Goal: Task Accomplishment & Management: Manage account settings

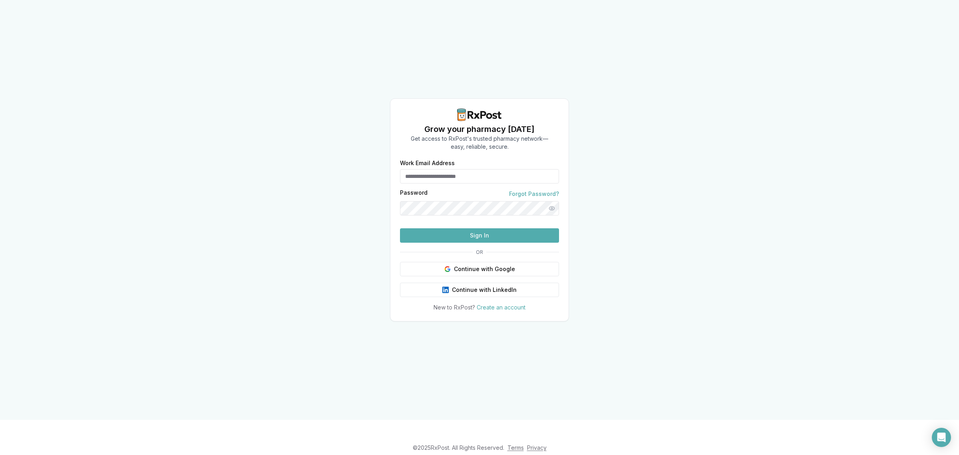
type input "**********"
click at [455, 243] on button "Sign In" at bounding box center [479, 235] width 159 height 14
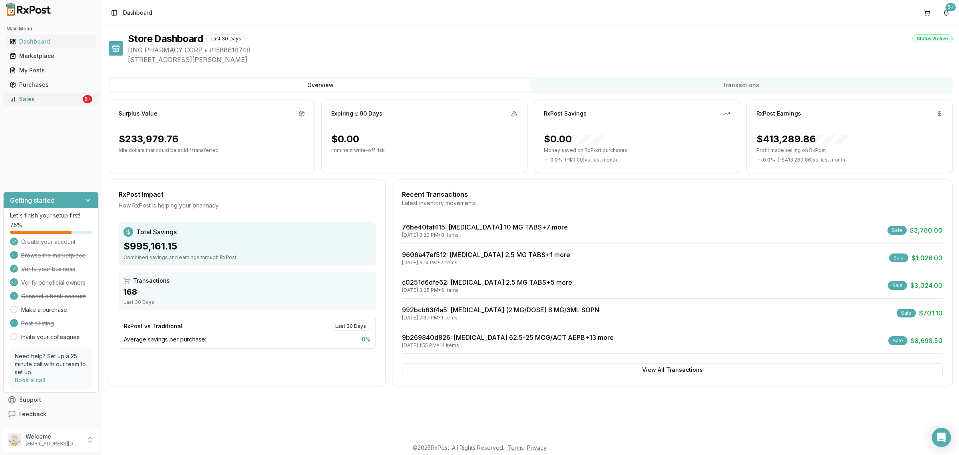
click at [56, 100] on div "Sales" at bounding box center [46, 99] width 72 height 8
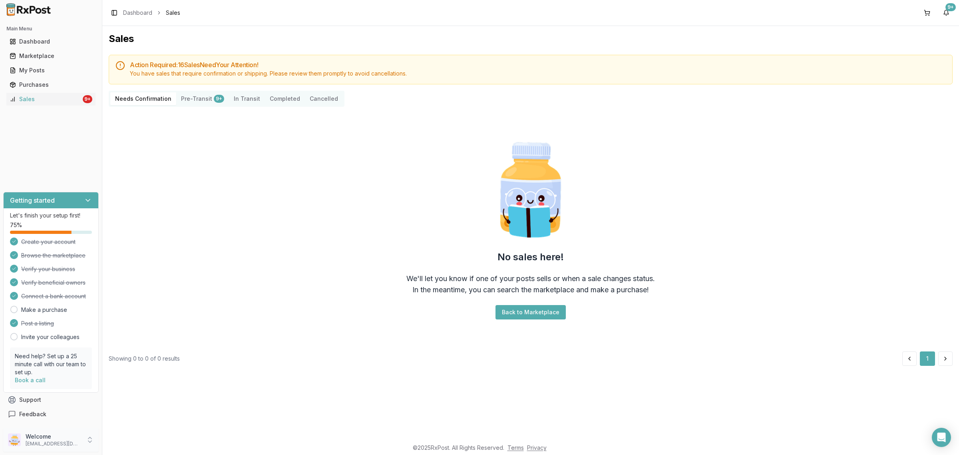
click at [66, 436] on p "Welcome" at bounding box center [54, 436] width 56 height 8
click at [136, 437] on button "Sign Out" at bounding box center [145, 441] width 82 height 13
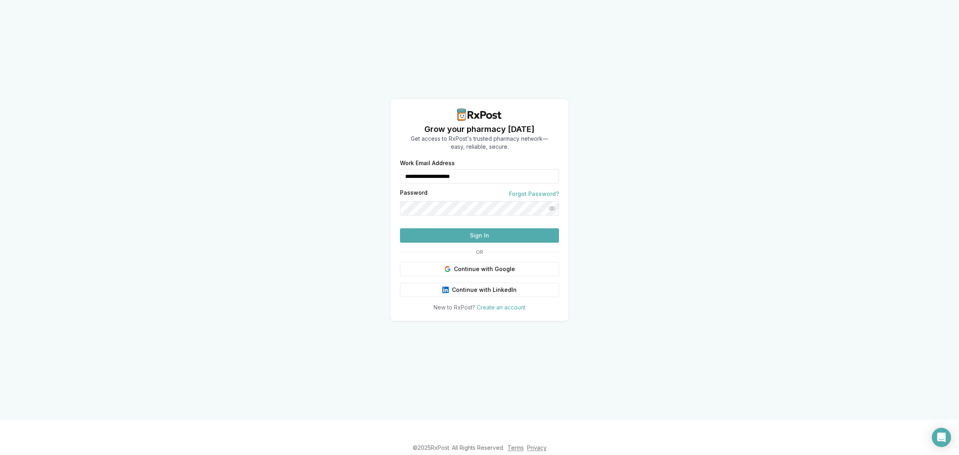
drag, startPoint x: 498, startPoint y: 161, endPoint x: 342, endPoint y: 181, distance: 157.1
click at [342, 181] on div "**********" at bounding box center [479, 209] width 959 height 419
type input "**********"
click at [493, 243] on button "Sign In" at bounding box center [479, 235] width 159 height 14
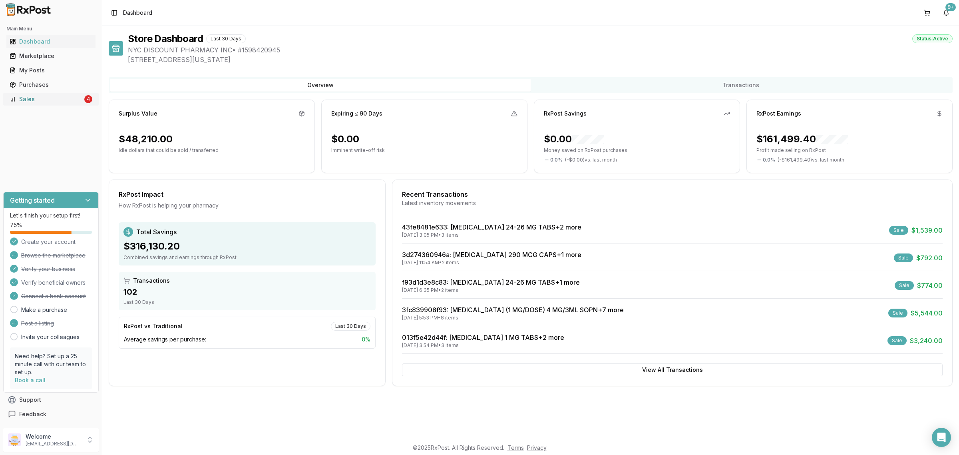
click at [54, 104] on link "Sales 4" at bounding box center [50, 99] width 89 height 14
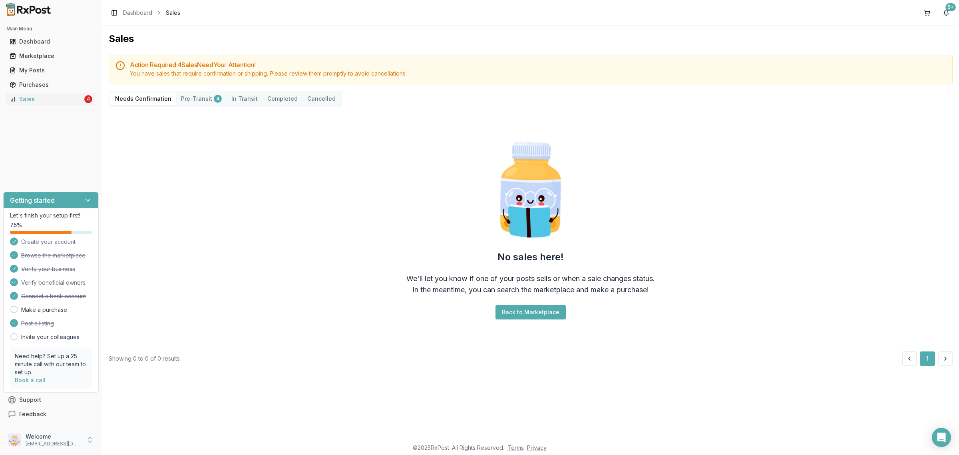
click at [58, 435] on p "Welcome" at bounding box center [54, 436] width 56 height 8
click at [139, 438] on span "Sign Out" at bounding box center [145, 441] width 76 height 8
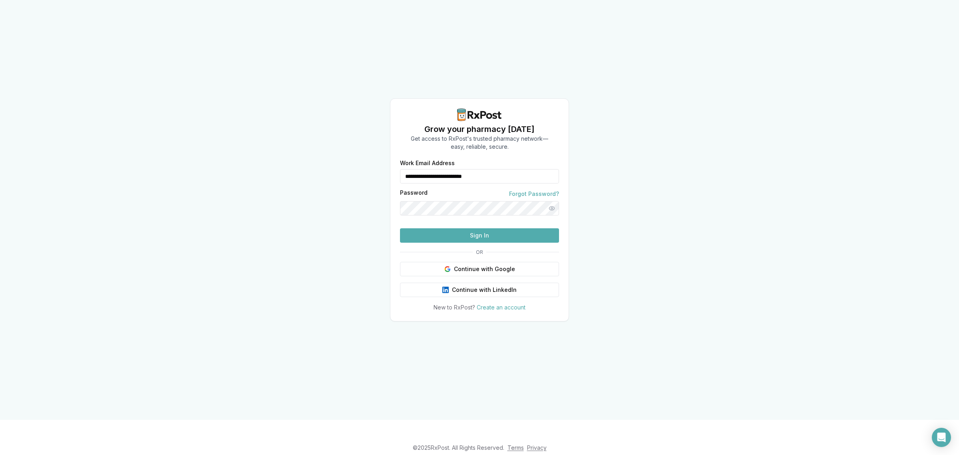
drag, startPoint x: 540, startPoint y: 158, endPoint x: 400, endPoint y: 174, distance: 140.3
click at [400, 174] on form "**********" at bounding box center [479, 201] width 159 height 82
type input "**********"
click at [477, 243] on button "Sign In" at bounding box center [479, 235] width 159 height 14
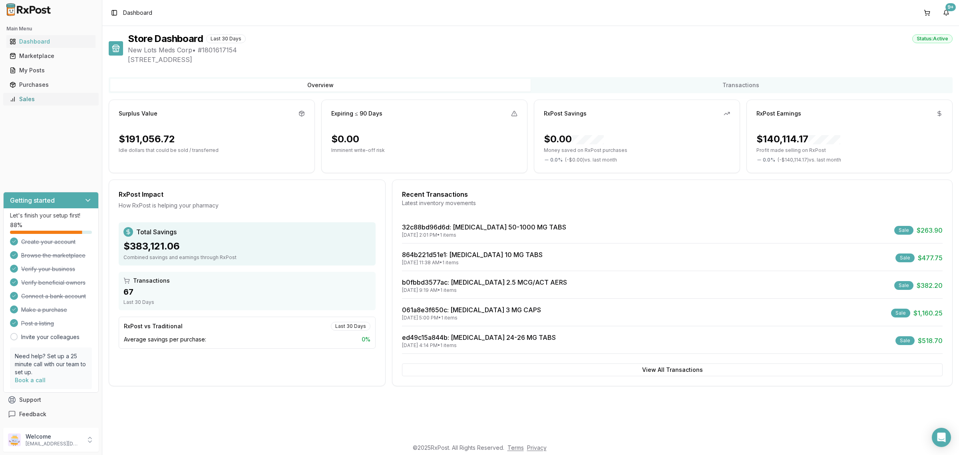
click at [47, 96] on div "Sales" at bounding box center [51, 99] width 83 height 8
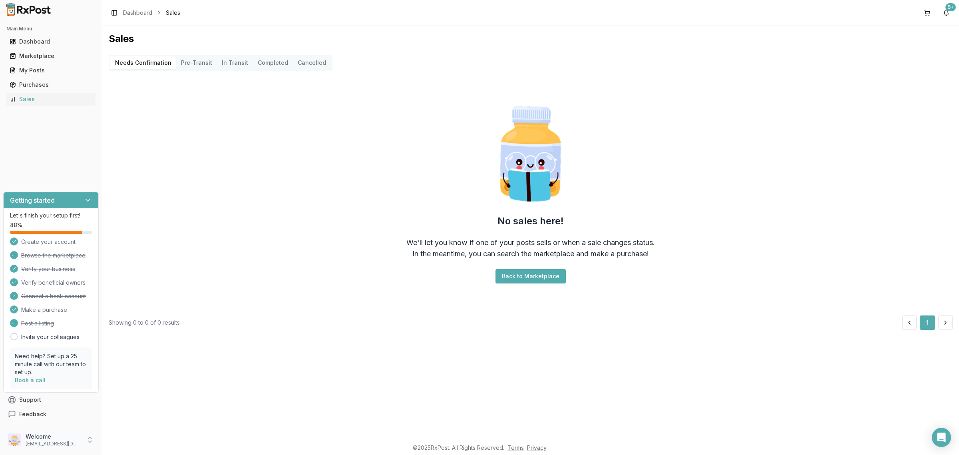
click at [63, 441] on p "ivoryrx12@gmail.com" at bounding box center [54, 443] width 56 height 6
click at [124, 442] on span "Sign Out" at bounding box center [145, 441] width 76 height 8
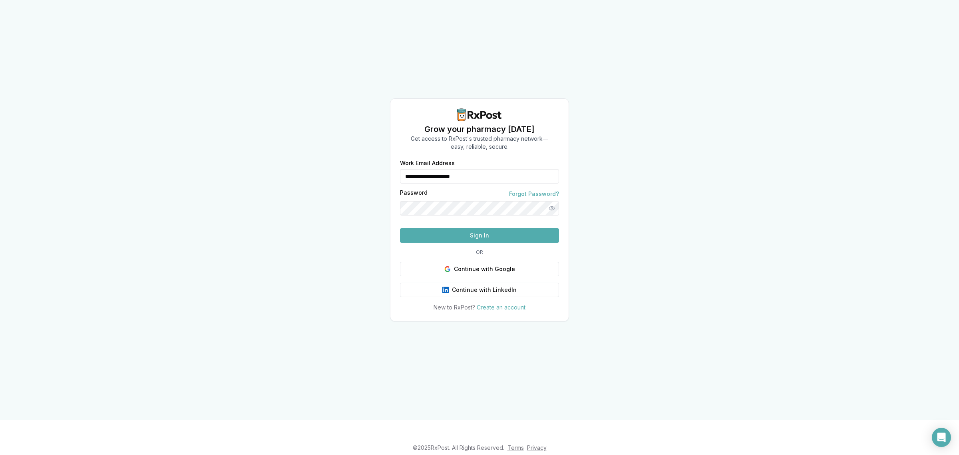
drag, startPoint x: 507, startPoint y: 162, endPoint x: 334, endPoint y: 170, distance: 174.0
click at [334, 170] on div "**********" at bounding box center [479, 209] width 959 height 419
type input "**********"
click at [452, 243] on button "Sign In" at bounding box center [479, 235] width 159 height 14
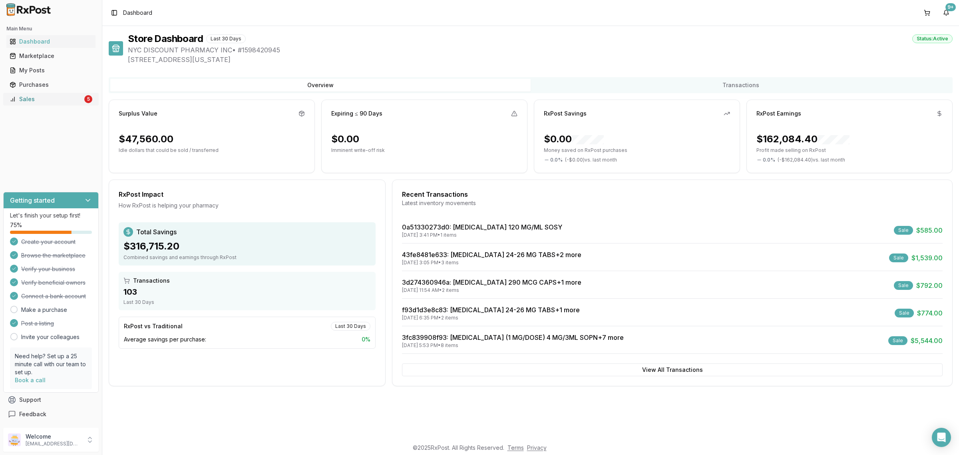
click at [58, 93] on link "Sales 5" at bounding box center [50, 99] width 89 height 14
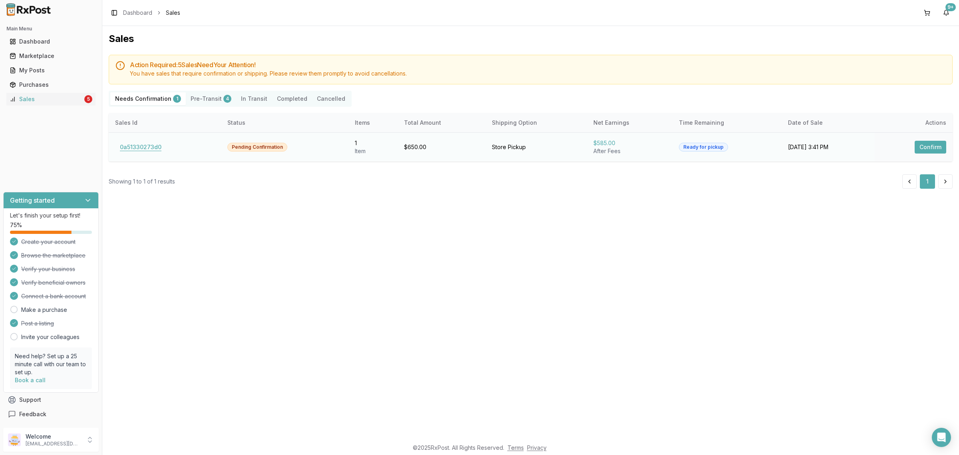
click at [132, 146] on button "0a51330273d0" at bounding box center [140, 147] width 51 height 13
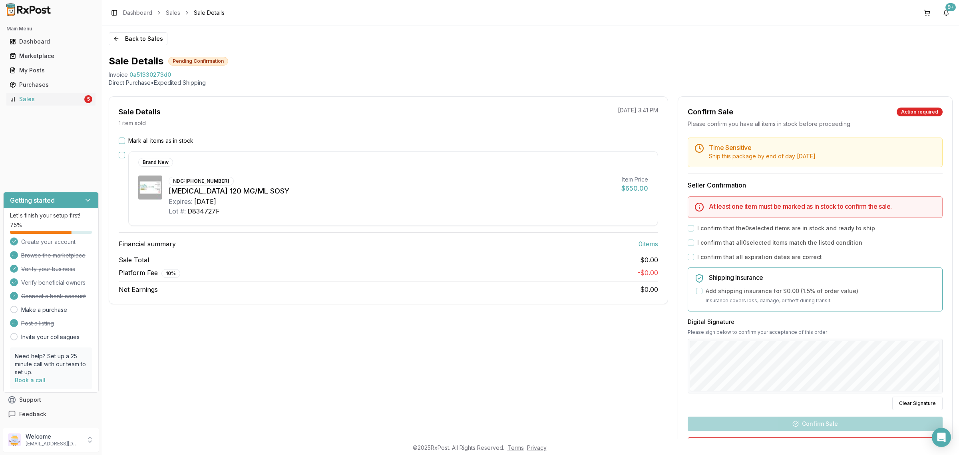
click at [125, 141] on div "Mark all items as in stock" at bounding box center [388, 141] width 539 height 8
click at [120, 143] on button "Mark all items as in stock" at bounding box center [122, 140] width 6 height 6
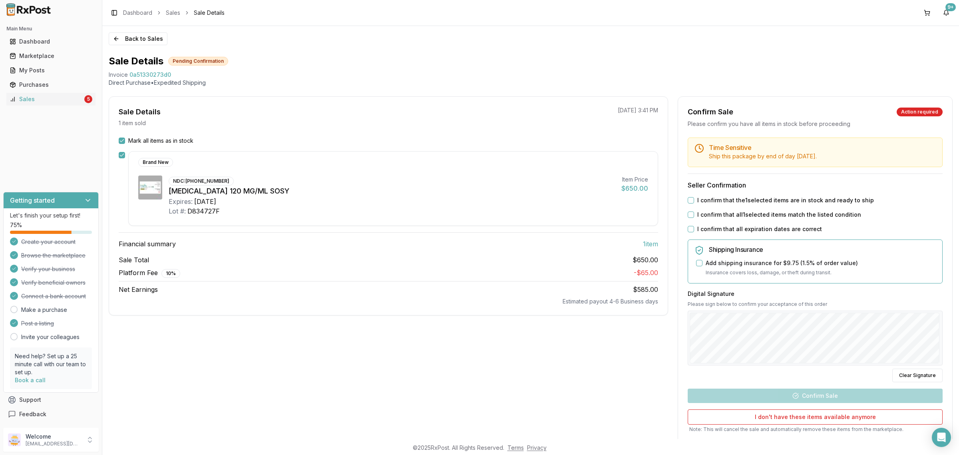
click at [692, 201] on div "I confirm that the 1 selected items are in stock and ready to ship" at bounding box center [815, 200] width 255 height 8
click at [689, 201] on button "I confirm that the 1 selected items are in stock and ready to ship" at bounding box center [691, 200] width 6 height 6
click at [688, 212] on button "I confirm that all 1 selected items match the listed condition" at bounding box center [691, 214] width 6 height 6
drag, startPoint x: 690, startPoint y: 225, endPoint x: 691, endPoint y: 231, distance: 5.7
click at [690, 225] on div "I confirm that all expiration dates are correct" at bounding box center [815, 229] width 255 height 8
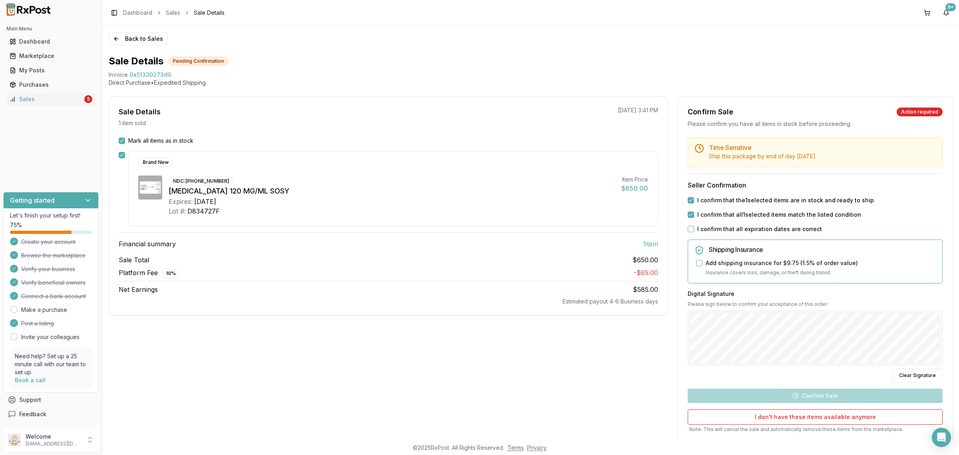
click at [692, 234] on div "Time Sensitive Ship this package by end of day Tuesday, September 30th . Seller…" at bounding box center [815, 298] width 274 height 323
click at [690, 230] on button "I confirm that all expiration dates are correct" at bounding box center [691, 229] width 6 height 6
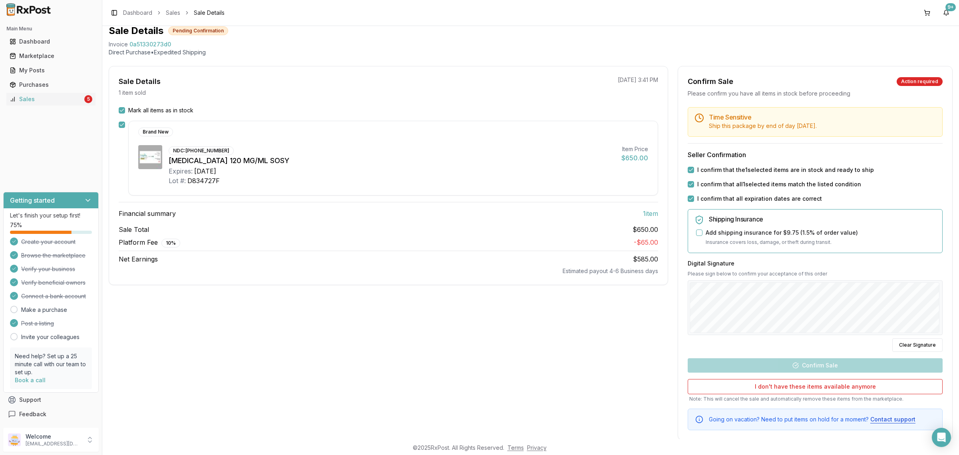
scroll to position [45, 0]
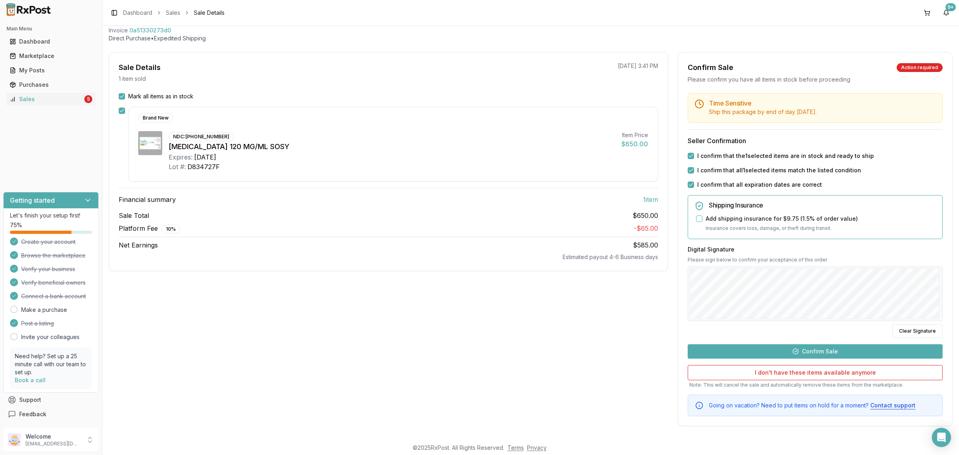
click at [823, 346] on button "Confirm Sale" at bounding box center [815, 351] width 255 height 14
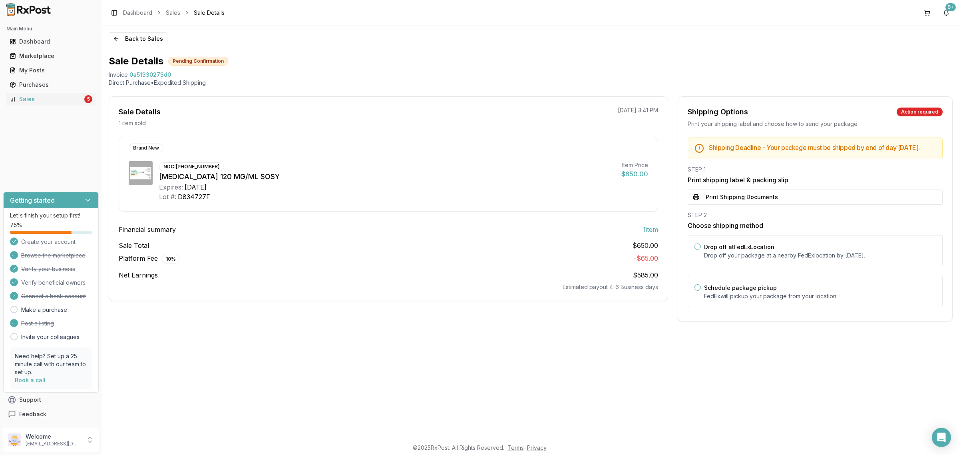
scroll to position [0, 0]
click at [769, 250] on label "Drop off at FedEx Location" at bounding box center [739, 246] width 70 height 7
click at [701, 250] on button "Drop off at FedEx Location" at bounding box center [697, 246] width 6 height 6
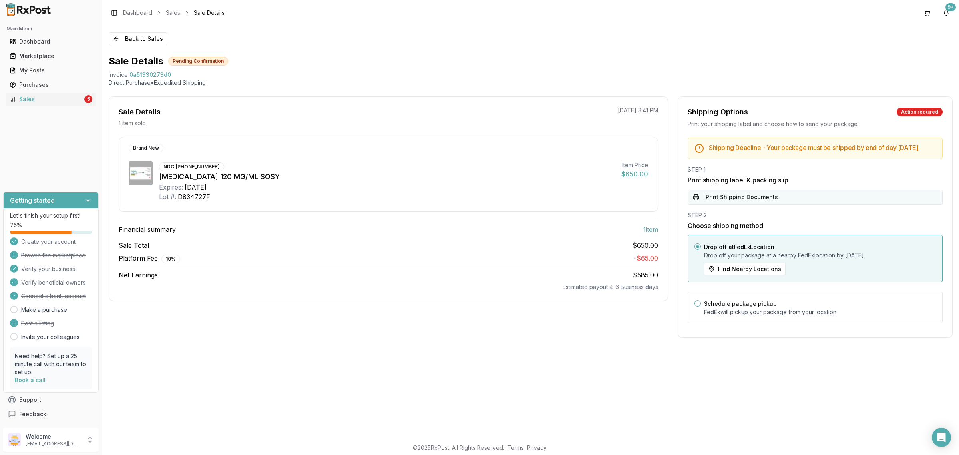
click at [763, 196] on button "Print Shipping Documents" at bounding box center [815, 196] width 255 height 15
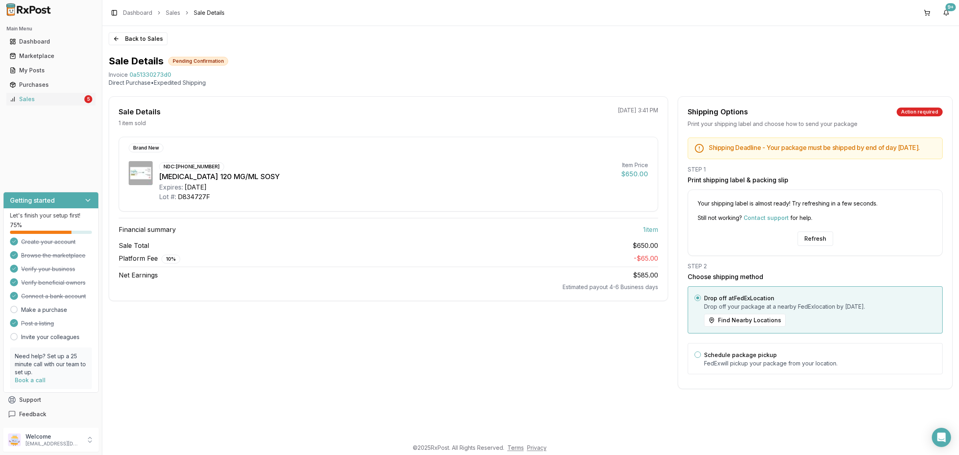
click at [824, 237] on div "Your shipping label is almost ready! Try refreshing in a few seconds. Still not…" at bounding box center [815, 222] width 255 height 66
click at [822, 244] on button "Refresh" at bounding box center [815, 238] width 36 height 14
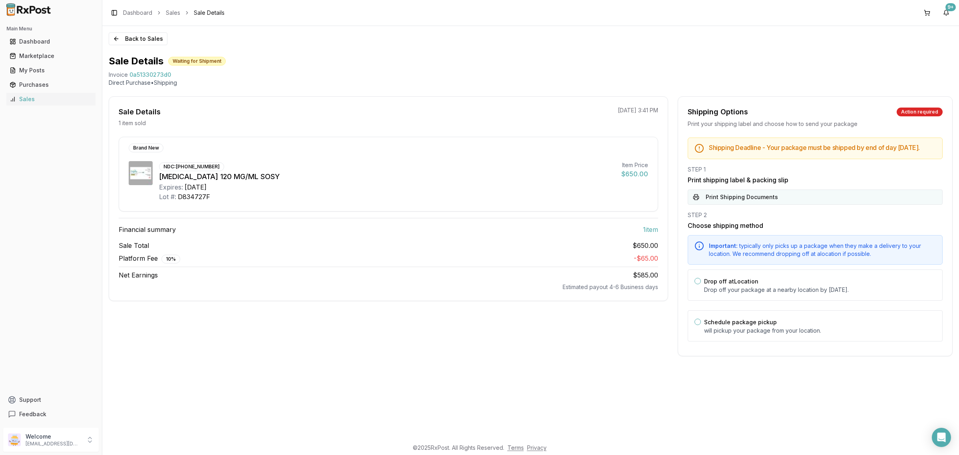
click at [793, 205] on button "Print Shipping Documents" at bounding box center [815, 196] width 255 height 15
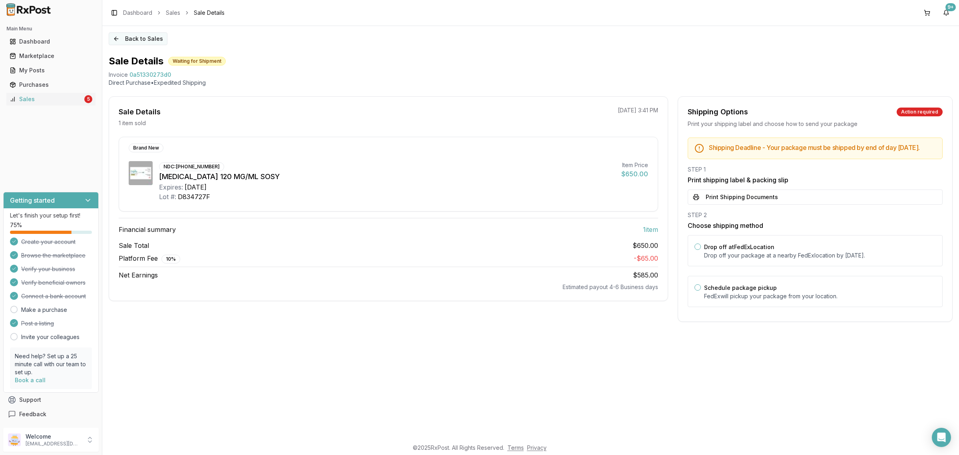
click at [130, 35] on button "Back to Sales" at bounding box center [138, 38] width 59 height 13
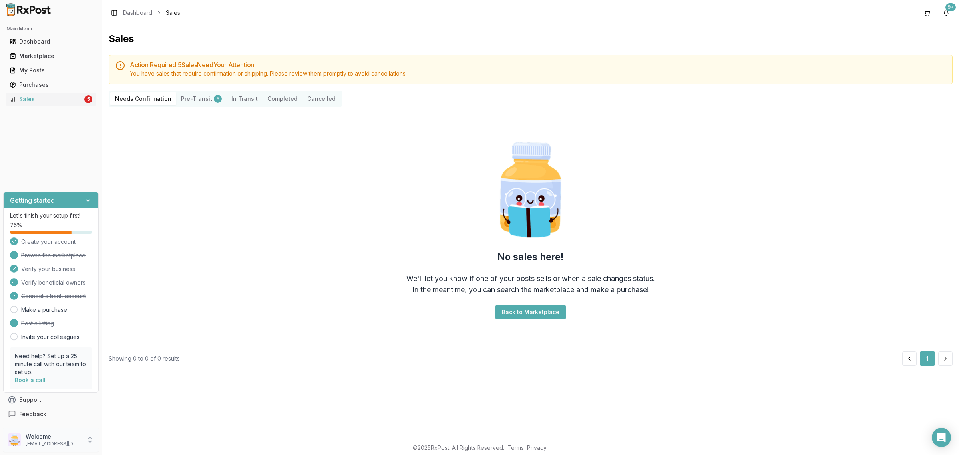
click at [49, 438] on p "Welcome" at bounding box center [54, 436] width 56 height 8
click at [152, 441] on span "Sign Out" at bounding box center [145, 441] width 76 height 8
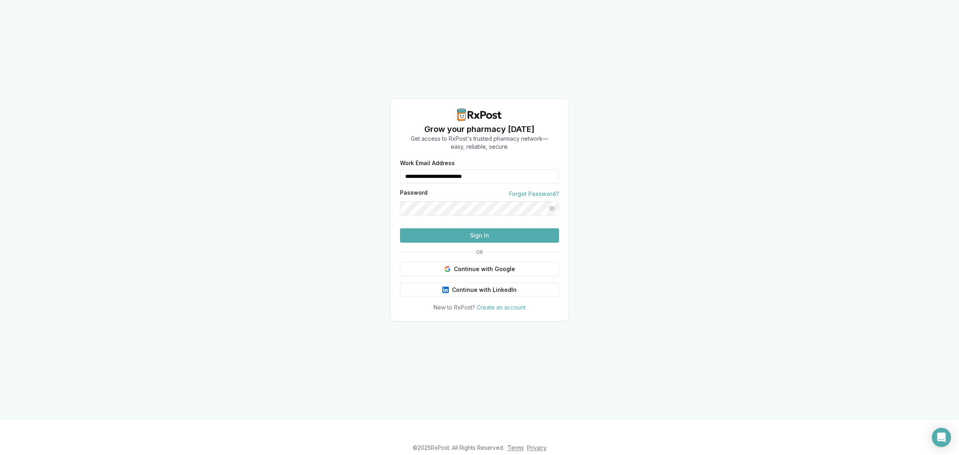
drag, startPoint x: 500, startPoint y: 161, endPoint x: 422, endPoint y: 167, distance: 78.1
click at [427, 169] on input "**********" at bounding box center [479, 176] width 159 height 14
click at [423, 169] on input "**********" at bounding box center [479, 176] width 159 height 14
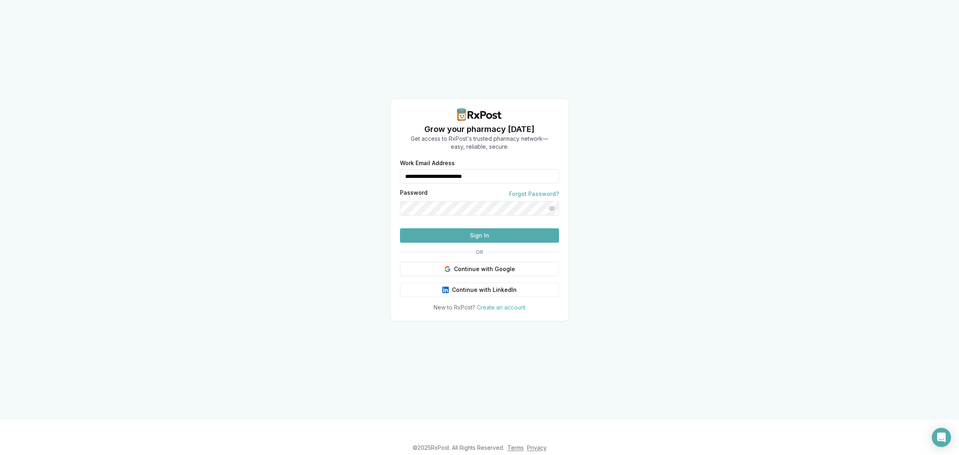
click at [423, 169] on input "**********" at bounding box center [479, 176] width 159 height 14
type input "**********"
click at [460, 243] on button "Sign In" at bounding box center [479, 235] width 159 height 14
click at [477, 243] on button "Sign In" at bounding box center [479, 235] width 159 height 14
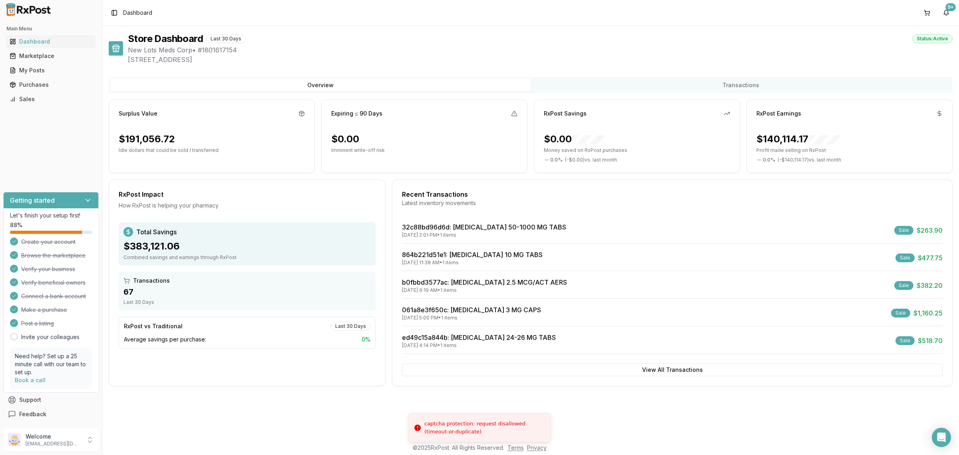
click at [64, 106] on div "Main Menu Dashboard Marketplace My Posts Purchases Sales" at bounding box center [51, 63] width 102 height 89
click at [63, 102] on div "Sales" at bounding box center [51, 99] width 83 height 8
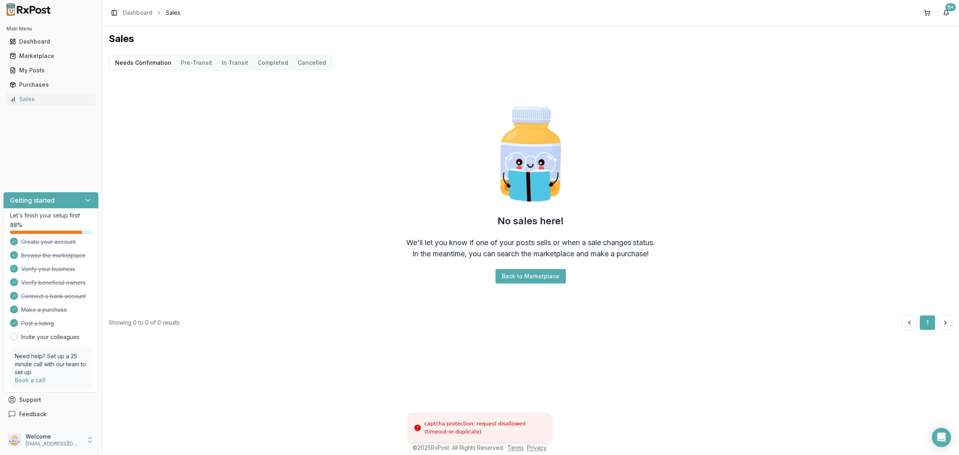
click at [58, 451] on div "Welcome ivoryrx12@gmail.com" at bounding box center [50, 439] width 95 height 24
click at [126, 440] on span "Sign Out" at bounding box center [145, 441] width 76 height 8
